Goal: Task Accomplishment & Management: Manage account settings

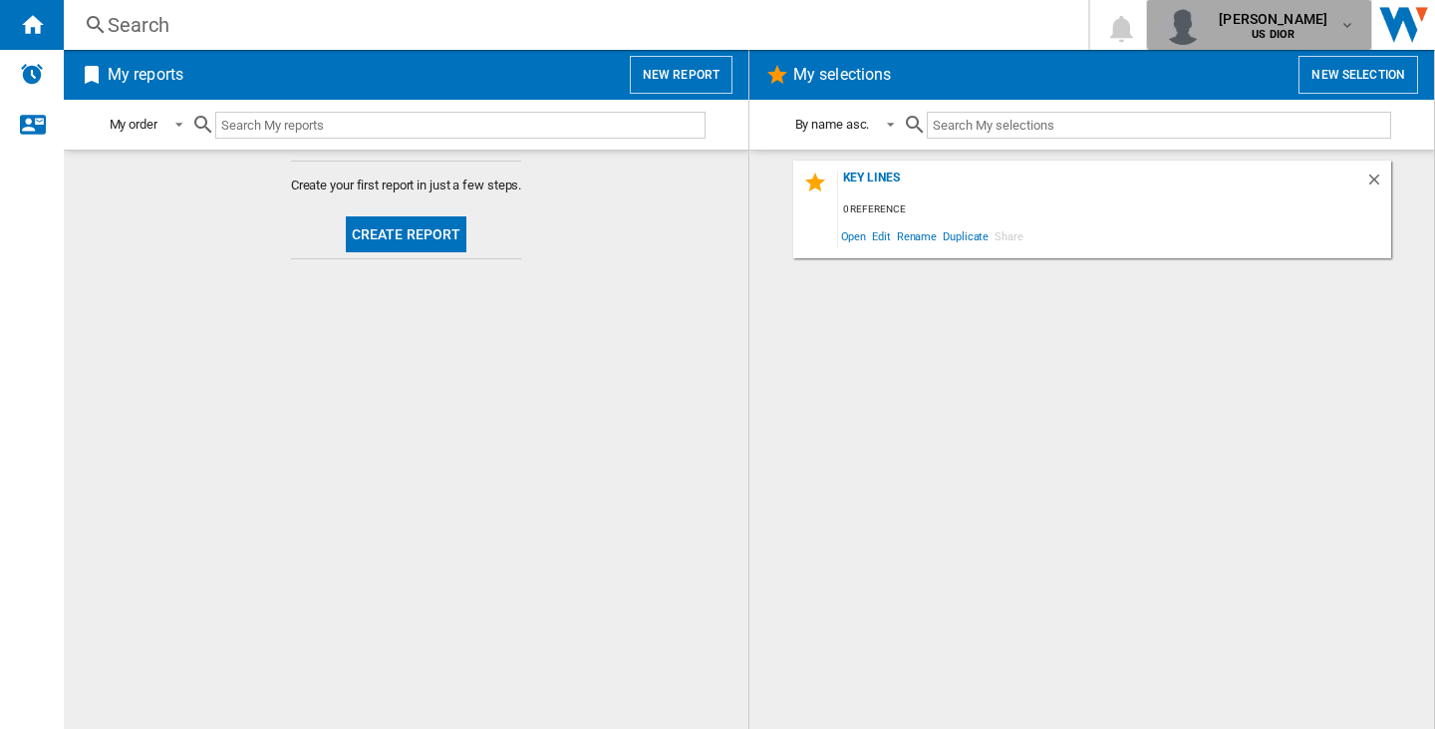
click at [1289, 21] on span "sophie wood-goulbourn" at bounding box center [1273, 19] width 109 height 20
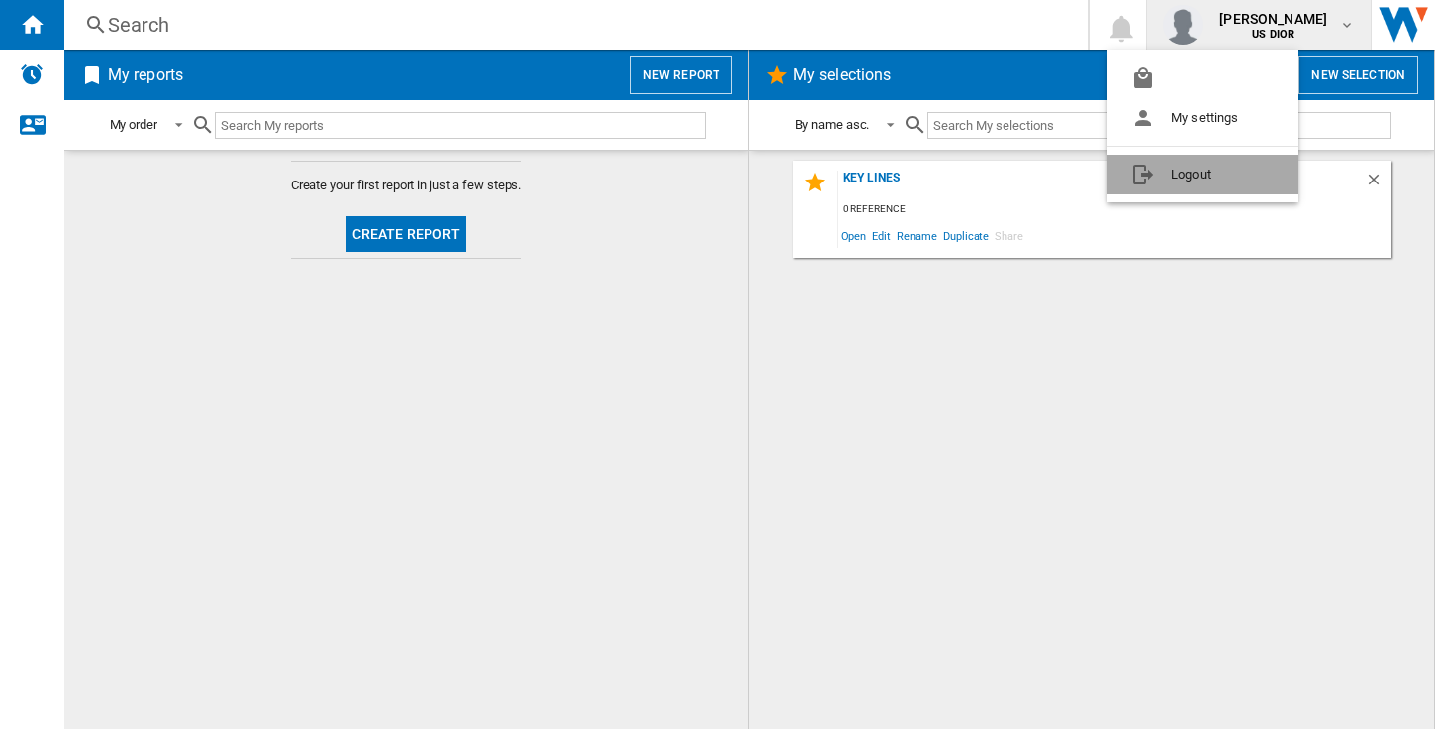
click at [1242, 185] on button "Logout" at bounding box center [1202, 174] width 191 height 40
